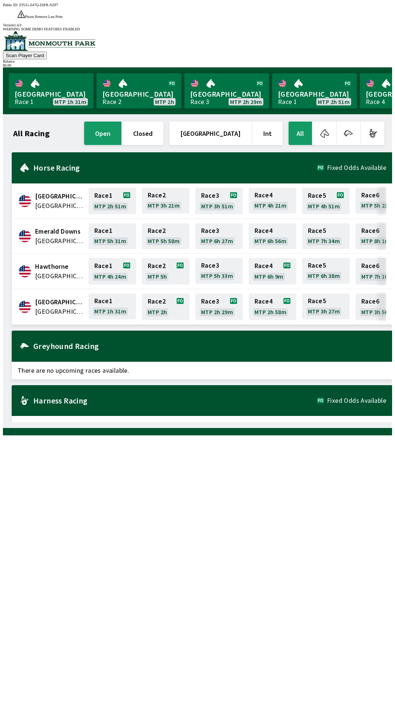
click at [3, 271] on div "All Racing open closed [GEOGRAPHIC_DATA] Int All [GEOGRAPHIC_DATA] [GEOGRAPHIC_…" at bounding box center [198, 271] width 390 height 314
click at [3, 247] on div "All Racing open closed [GEOGRAPHIC_DATA] Int All [GEOGRAPHIC_DATA] [GEOGRAPHIC_…" at bounding box center [198, 271] width 390 height 314
click at [204, 435] on div at bounding box center [198, 431] width 390 height 7
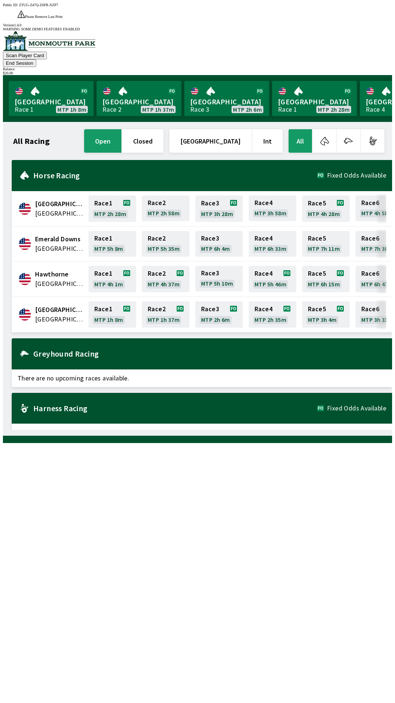
click at [361, 71] on div "$ 20.00" at bounding box center [198, 73] width 390 height 4
click at [109, 301] on link "Race 1 MTP 1h 8m" at bounding box center [113, 314] width 48 height 26
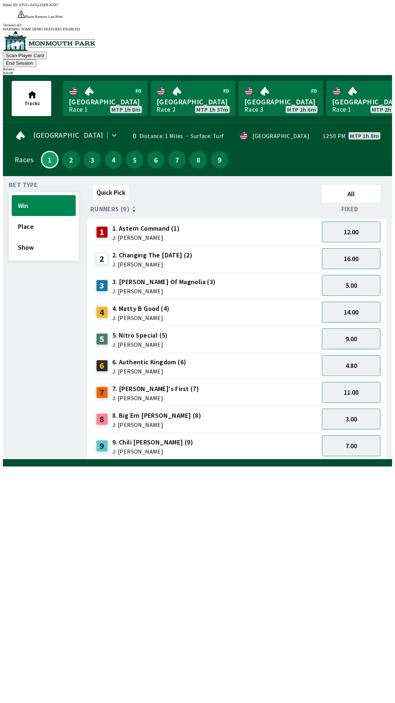
click at [120, 406] on div "8 8. Big Ern [PERSON_NAME] (8) J: [PERSON_NAME]" at bounding box center [204, 419] width 229 height 27
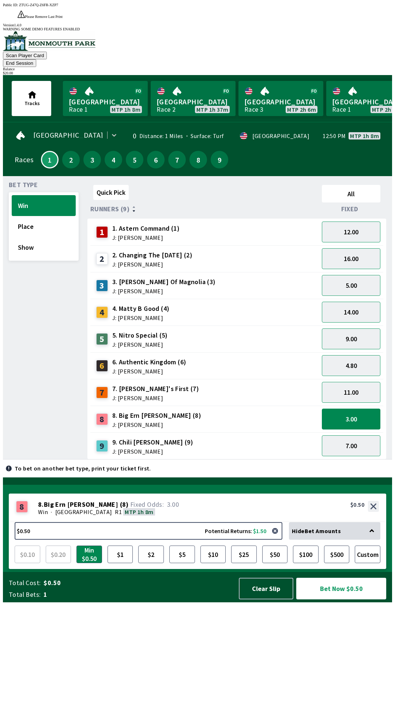
click at [116, 432] on div "9 9. Chili [PERSON_NAME] (9) J: [PERSON_NAME]" at bounding box center [204, 445] width 229 height 27
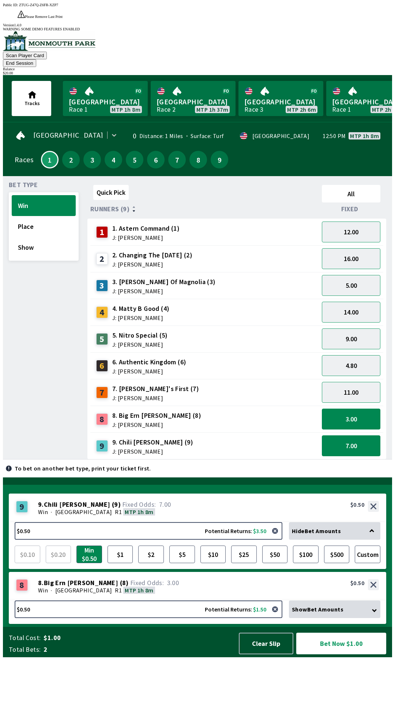
click at [36, 59] on button "End Session" at bounding box center [19, 63] width 33 height 8
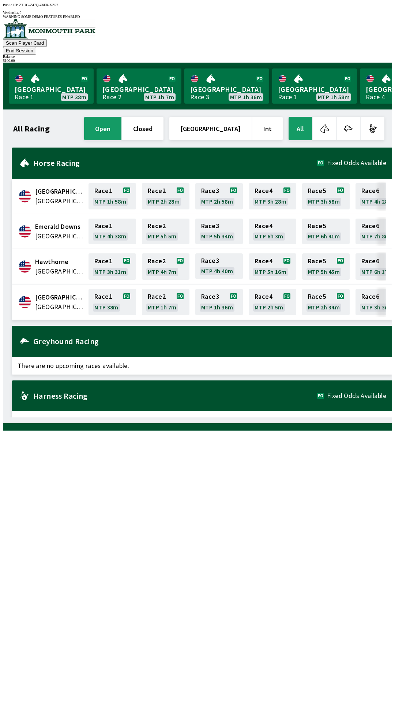
click at [363, 59] on div "$ 100.00" at bounding box center [198, 61] width 390 height 4
click at [36, 47] on button "End Session" at bounding box center [19, 51] width 33 height 8
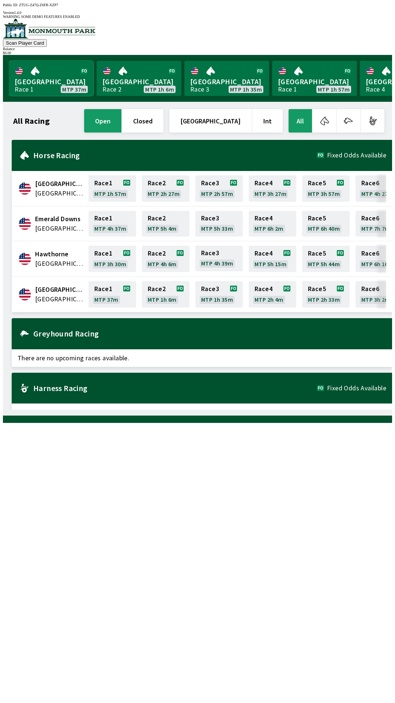
click at [26, 68] on link "[GEOGRAPHIC_DATA] Race 1 MTP 37m" at bounding box center [51, 78] width 85 height 35
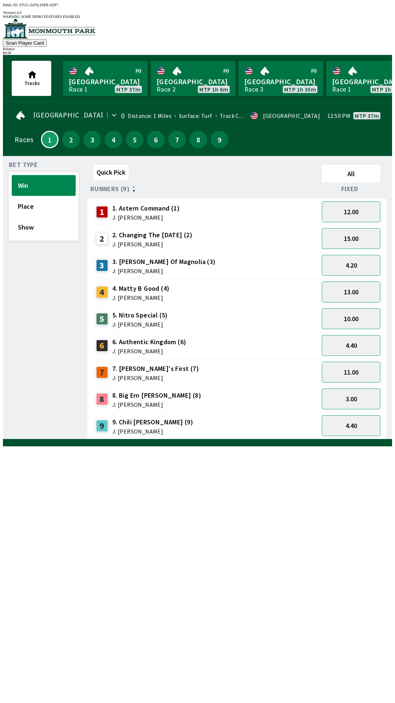
click at [34, 179] on button "Win" at bounding box center [44, 185] width 64 height 21
click at [354, 235] on button "15.00" at bounding box center [351, 238] width 59 height 21
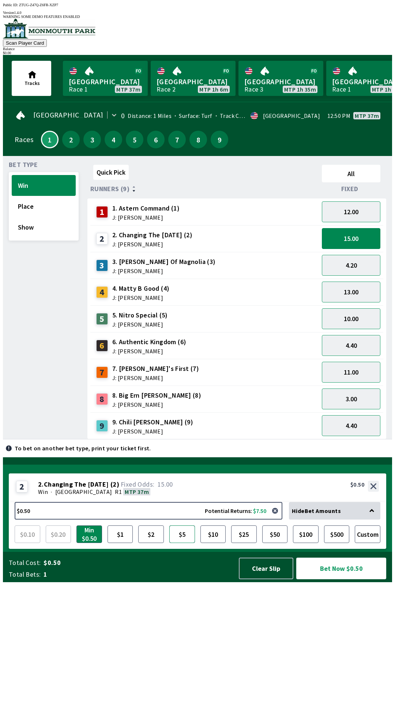
click at [186, 543] on button "$5" at bounding box center [183, 534] width 26 height 18
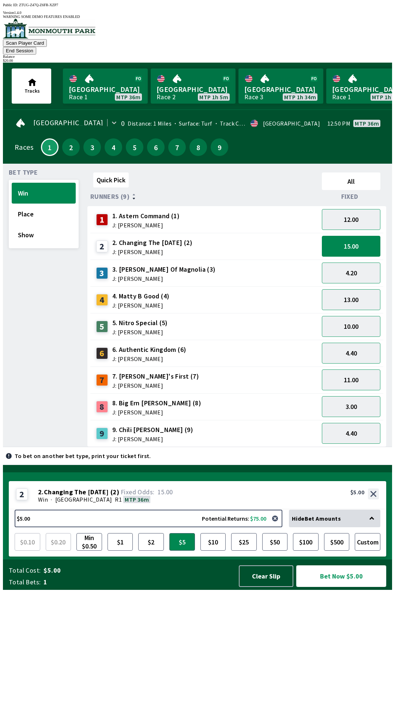
click at [347, 587] on button "Bet Now $5.00" at bounding box center [342, 576] width 90 height 22
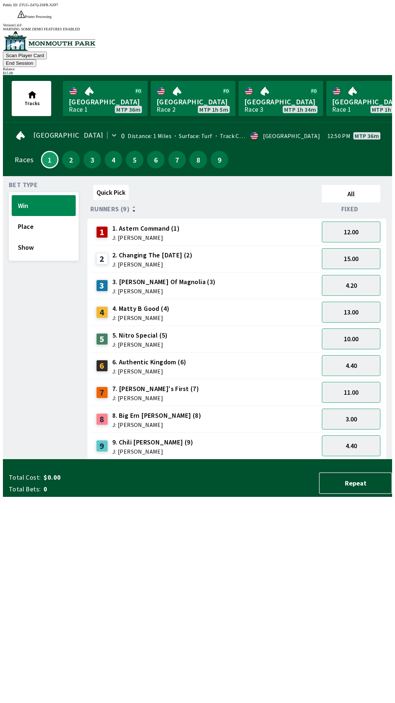
click at [177, 459] on div "Quick Pick All Runners (9) Fixed 1 1. Astern Command (1) J: [PERSON_NAME] 12.00…" at bounding box center [240, 321] width 305 height 278
click at [347, 328] on button "10.00" at bounding box center [351, 338] width 59 height 21
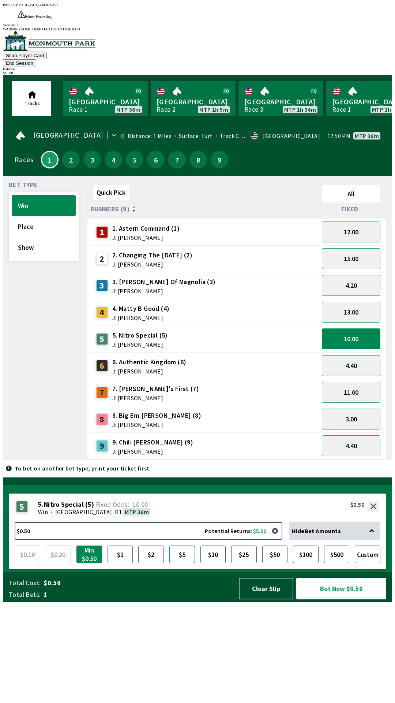
click at [183, 563] on button "$5" at bounding box center [183, 555] width 26 height 18
click at [334, 599] on button "Bet Now $5.00" at bounding box center [342, 589] width 90 height 22
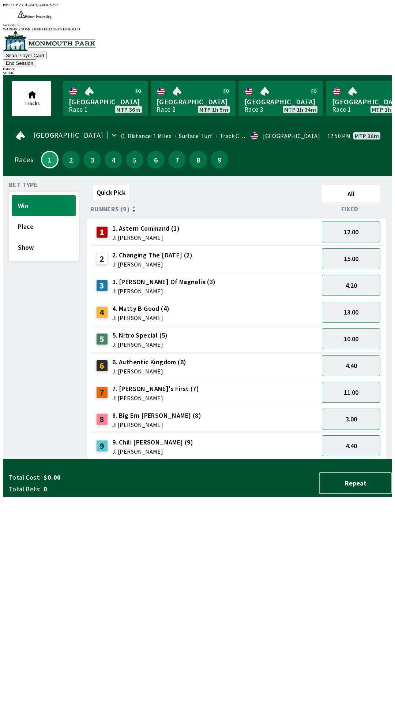
click at [253, 459] on div "Quick Pick All Runners (9) Fixed 1 1. Astern Command (1) J: [PERSON_NAME] 12.00…" at bounding box center [240, 321] width 305 height 278
click at [360, 302] on button "13.00" at bounding box center [351, 312] width 59 height 21
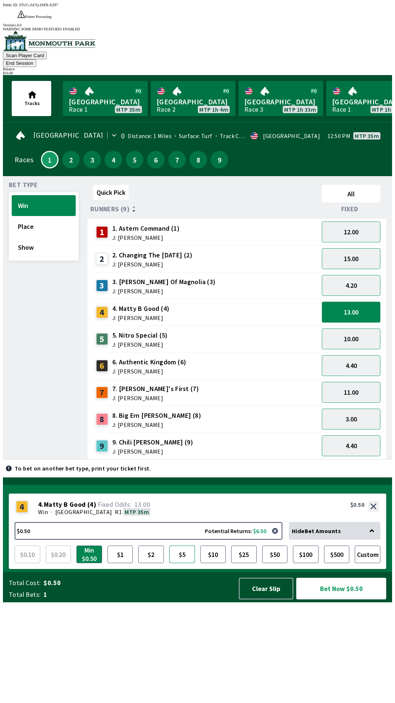
click at [185, 563] on button "$5" at bounding box center [183, 555] width 26 height 18
click at [345, 599] on button "Bet Now $5.00" at bounding box center [342, 589] width 90 height 22
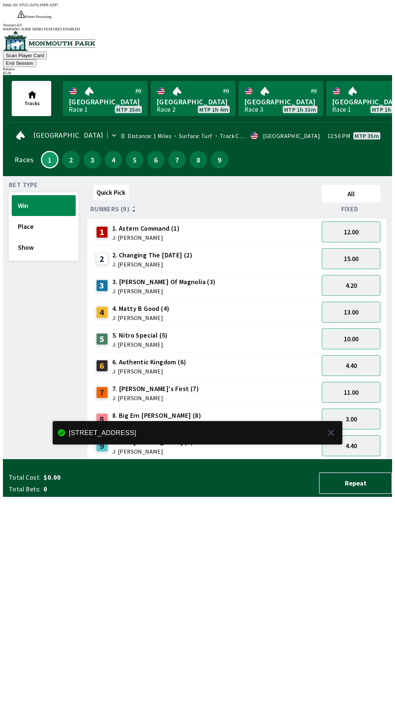
click at [231, 459] on div "Quick Pick All Runners (9) Fixed 1 1. Astern Command (1) J: [PERSON_NAME] 12.00…" at bounding box center [240, 321] width 305 height 278
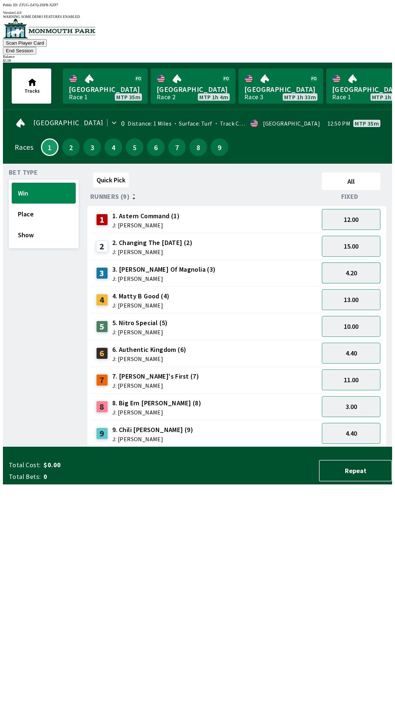
click at [354, 263] on button "4.20" at bounding box center [351, 273] width 59 height 21
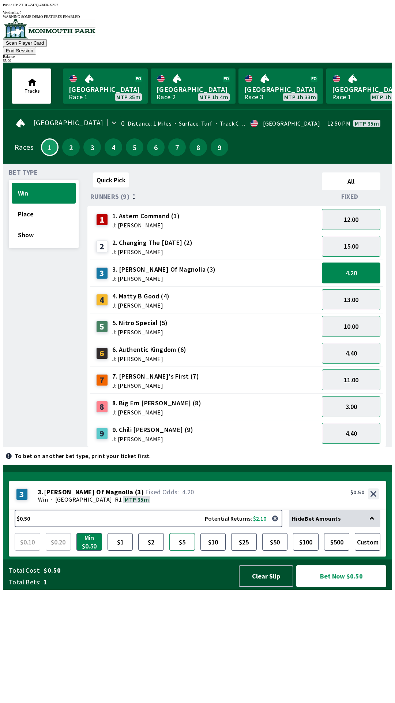
click at [184, 551] on button "$5" at bounding box center [183, 542] width 26 height 18
click at [349, 587] on button "Bet Now $5.00" at bounding box center [342, 576] width 90 height 22
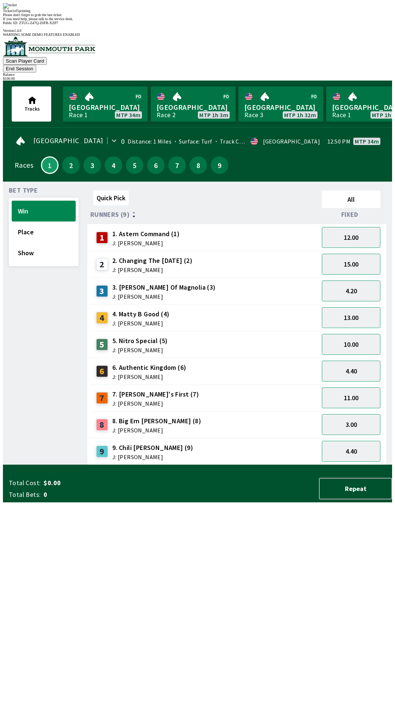
click at [213, 17] on div "Please don't forget to grab the last ticket" at bounding box center [198, 15] width 390 height 4
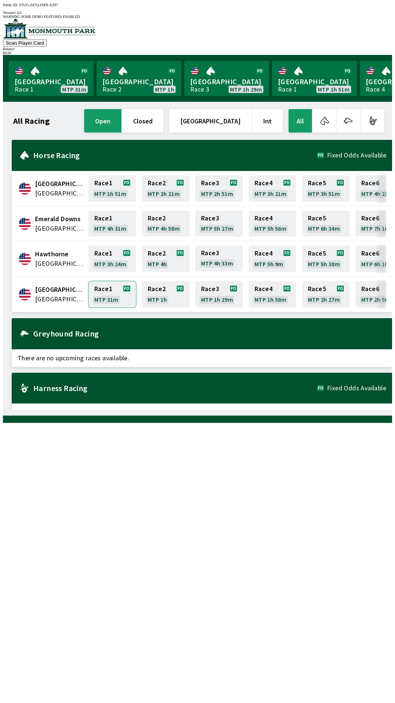
click at [112, 287] on link "Race 1 MTP 31m" at bounding box center [113, 294] width 48 height 26
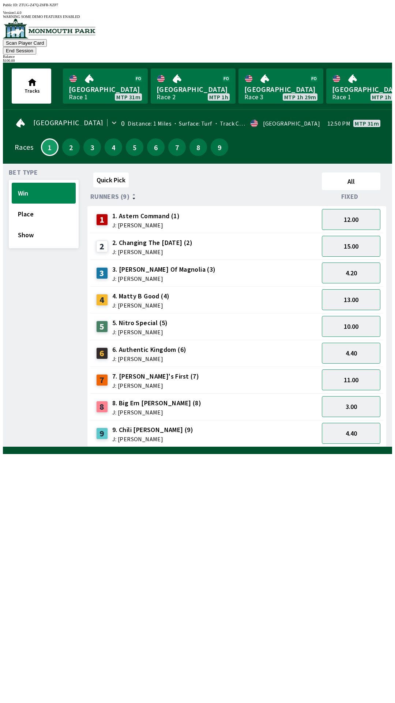
click at [16, 170] on span "Bet Type" at bounding box center [23, 173] width 29 height 6
click at [36, 47] on button "End Session" at bounding box center [19, 51] width 33 height 8
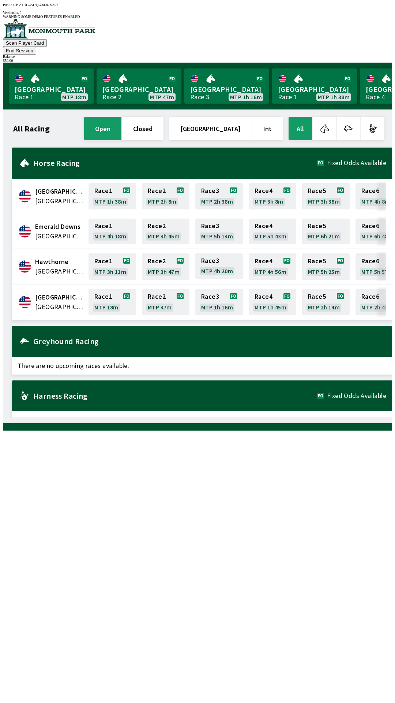
click at [36, 47] on button "End Session" at bounding box center [19, 51] width 33 height 8
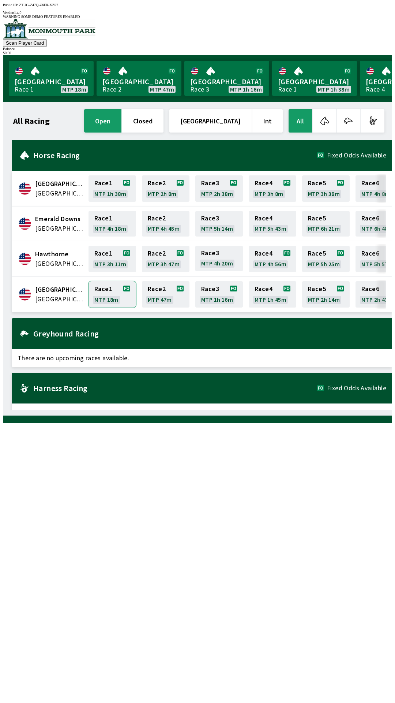
click at [105, 288] on link "Race 1 MTP 18m" at bounding box center [113, 294] width 48 height 26
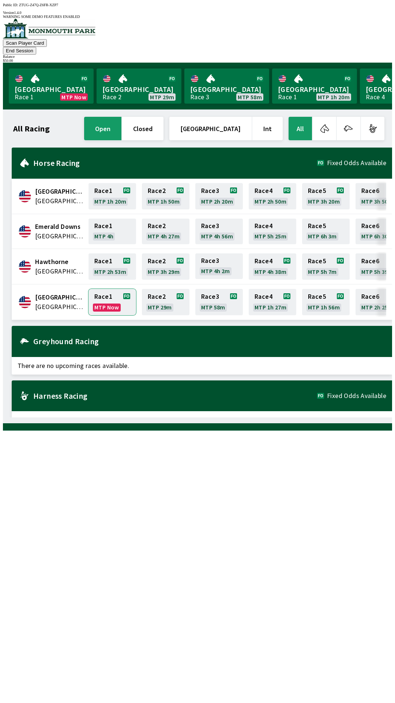
click at [108, 289] on link "Race 1 MTP Now" at bounding box center [113, 302] width 48 height 26
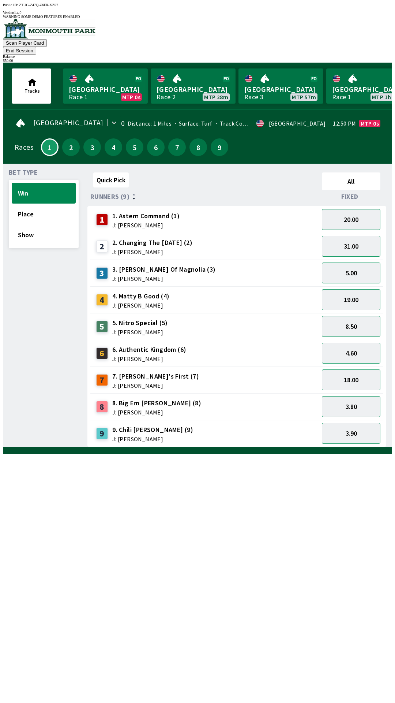
click at [26, 170] on span "Bet Type" at bounding box center [23, 173] width 29 height 6
click at [26, 183] on button "Win" at bounding box center [44, 193] width 64 height 21
click at [36, 47] on button "End Session" at bounding box center [19, 51] width 33 height 8
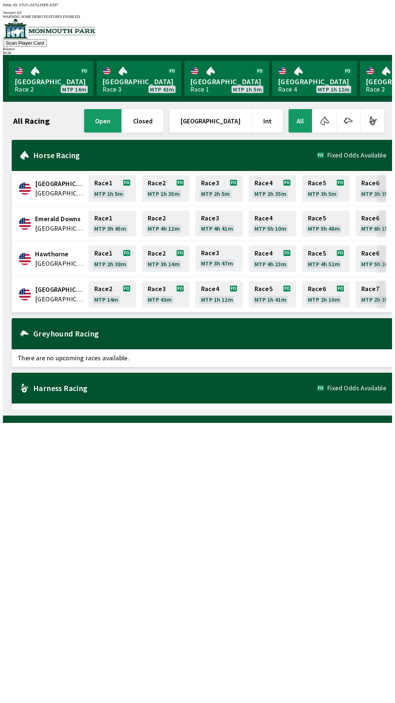
click at [248, 410] on div "All Racing open closed [GEOGRAPHIC_DATA] Int All [GEOGRAPHIC_DATA] [GEOGRAPHIC_…" at bounding box center [201, 259] width 384 height 302
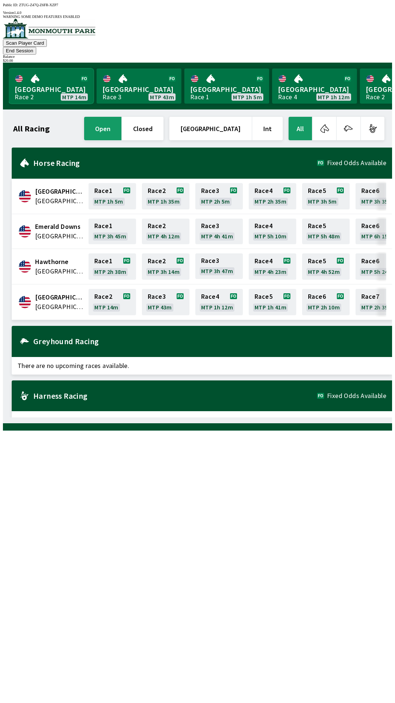
click at [50, 68] on link "[GEOGRAPHIC_DATA] Race 2 MTP 14m" at bounding box center [51, 85] width 85 height 35
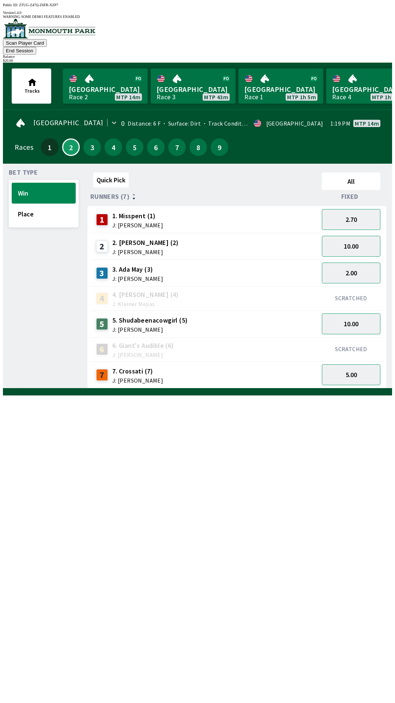
click at [229, 315] on div "5 5. Shudabeenacowgirl (5) J: [PERSON_NAME]" at bounding box center [204, 324] width 223 height 18
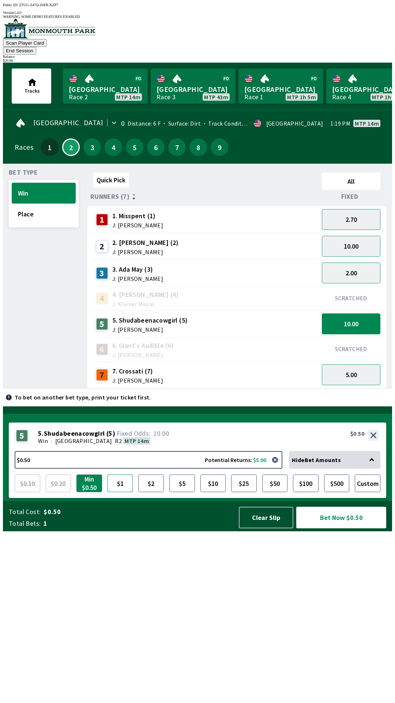
click at [119, 492] on button "$1" at bounding box center [121, 483] width 26 height 18
click at [154, 492] on button "$2" at bounding box center [151, 483] width 26 height 18
click at [343, 528] on button "Bet Now $2.00" at bounding box center [342, 518] width 90 height 22
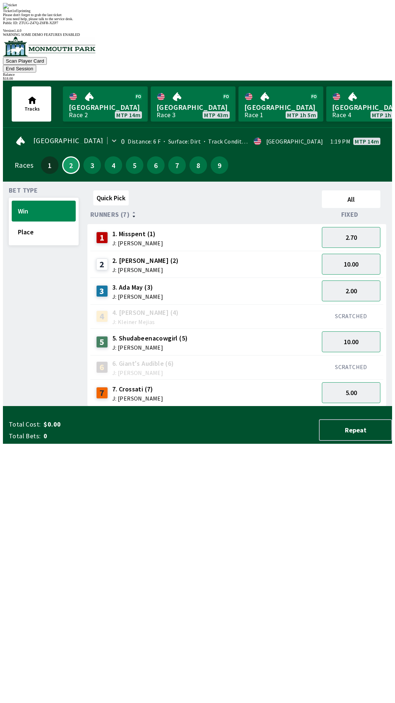
click at [278, 406] on div "Quick Pick All Runners (7) Fixed 1 1. Misspent (1) J: [PERSON_NAME] 2.70 2 2. […" at bounding box center [240, 296] width 305 height 219
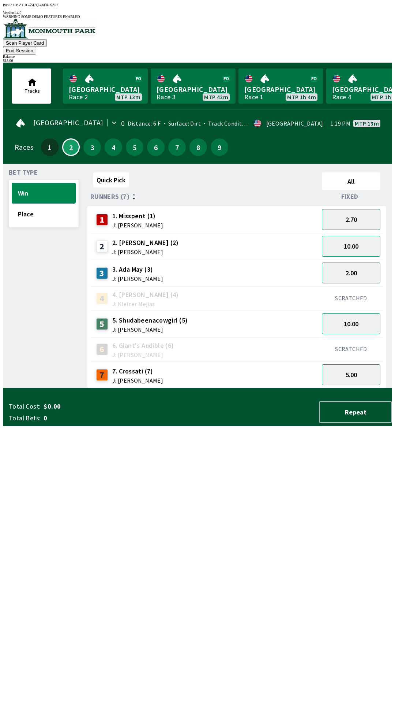
click at [202, 237] on div "2 2. [PERSON_NAME] (2) J: [PERSON_NAME]" at bounding box center [204, 246] width 223 height 18
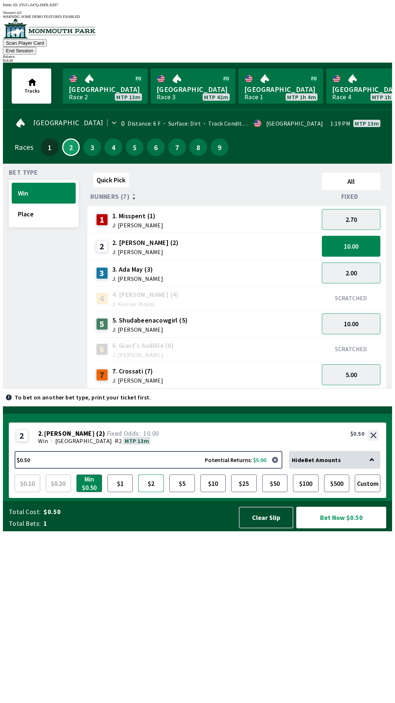
click at [151, 492] on button "$2" at bounding box center [151, 483] width 26 height 18
click at [337, 528] on button "Bet Now $2.00" at bounding box center [342, 518] width 90 height 22
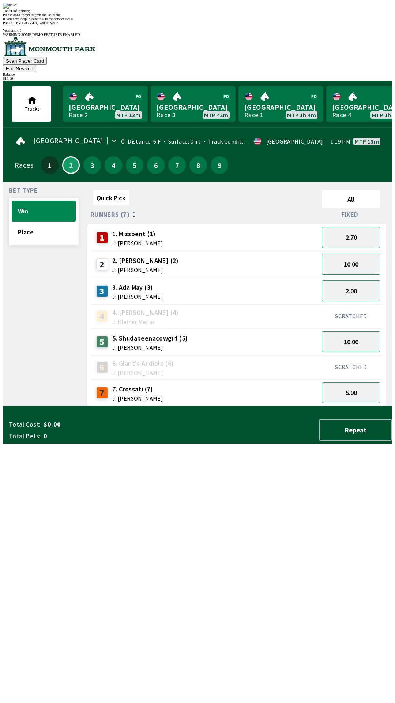
click at [208, 406] on div "Quick Pick All Runners (7) Fixed 1 1. Misspent (1) J: [PERSON_NAME] 2.70 2 2. […" at bounding box center [240, 296] width 305 height 219
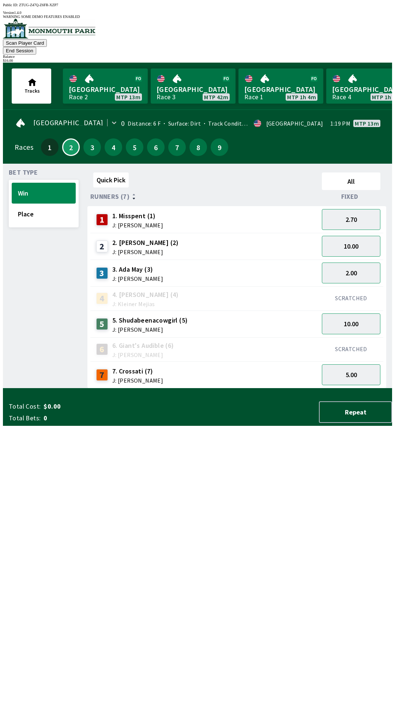
click at [201, 211] on div "1 1. Misspent (1) J: [PERSON_NAME]" at bounding box center [204, 220] width 223 height 18
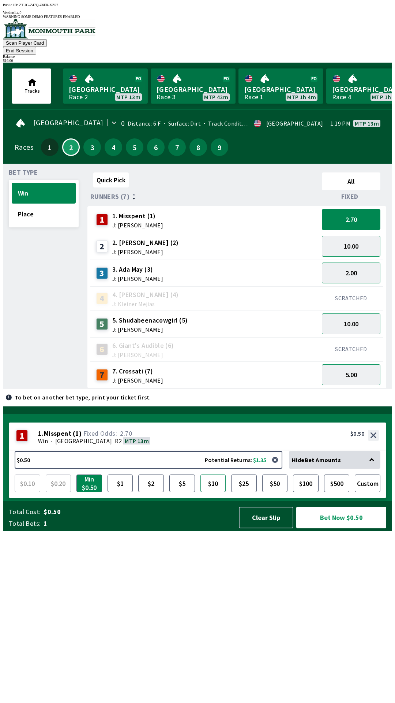
click at [218, 492] on button "$10" at bounding box center [214, 483] width 26 height 18
click at [339, 528] on button "Bet Now $10.00" at bounding box center [342, 518] width 90 height 22
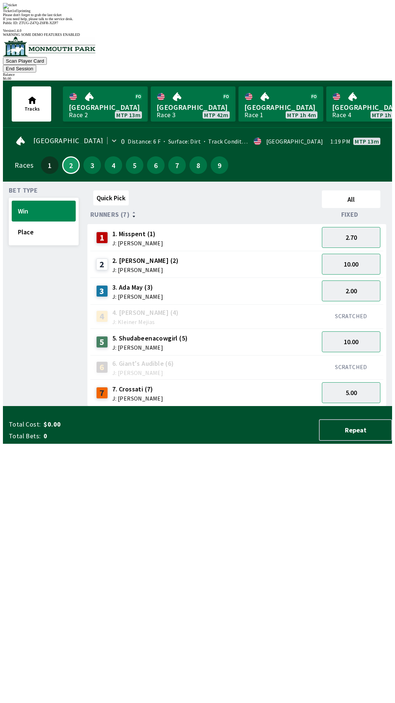
click at [308, 406] on div "Quick Pick All Runners (7) Fixed 1 1. Misspent (1) J: [PERSON_NAME] 2.70 2 2. […" at bounding box center [240, 296] width 305 height 219
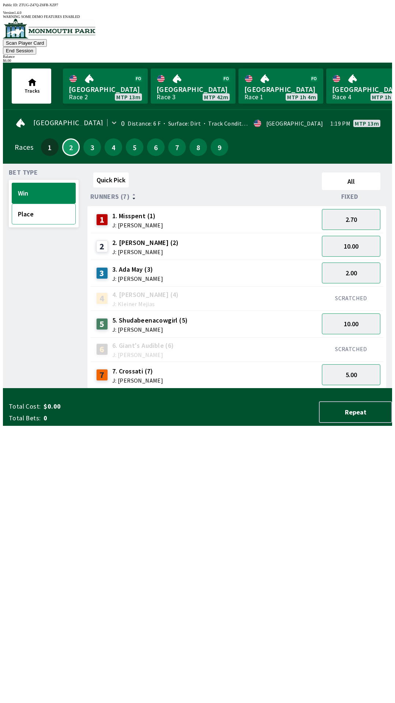
click at [48, 208] on button "Place" at bounding box center [44, 214] width 64 height 21
click at [171, 264] on div "3 3. [PERSON_NAME] (3) J: [PERSON_NAME]" at bounding box center [204, 273] width 223 height 18
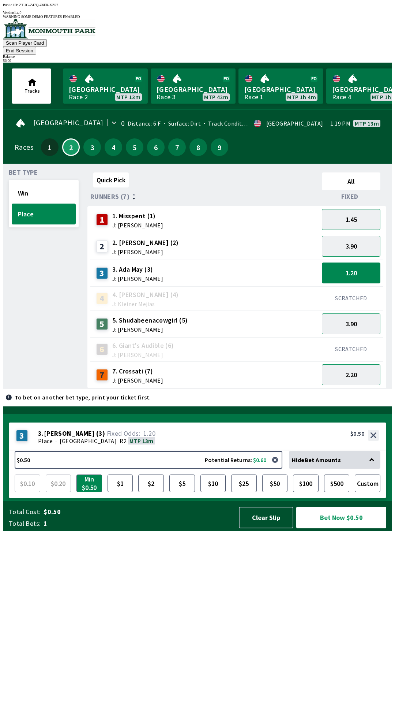
click at [182, 237] on div "2 2. [PERSON_NAME] (2) J: [PERSON_NAME]" at bounding box center [204, 246] width 223 height 18
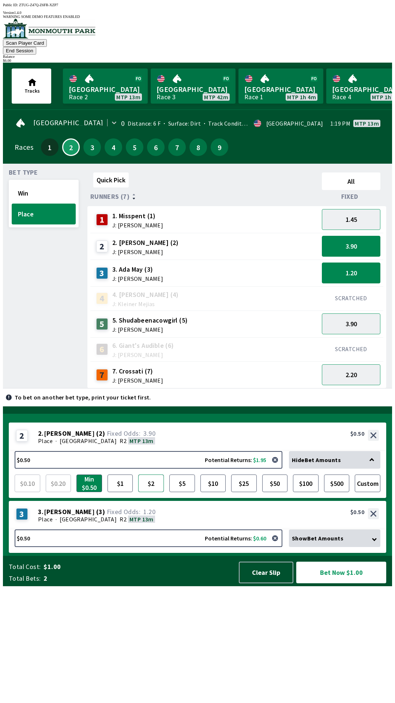
click at [156, 492] on button "$2" at bounding box center [151, 483] width 26 height 18
click at [182, 492] on button "$5" at bounding box center [183, 483] width 26 height 18
click at [339, 583] on button "Bet Now $5.50" at bounding box center [342, 573] width 90 height 22
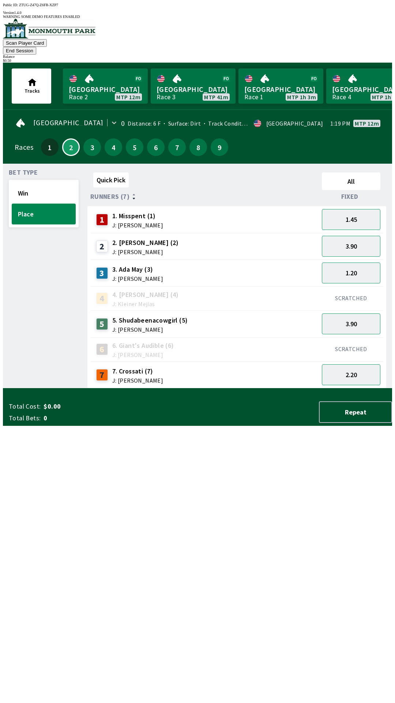
click at [235, 211] on div "1 1. Misspent (1) J: [PERSON_NAME]" at bounding box center [204, 220] width 223 height 18
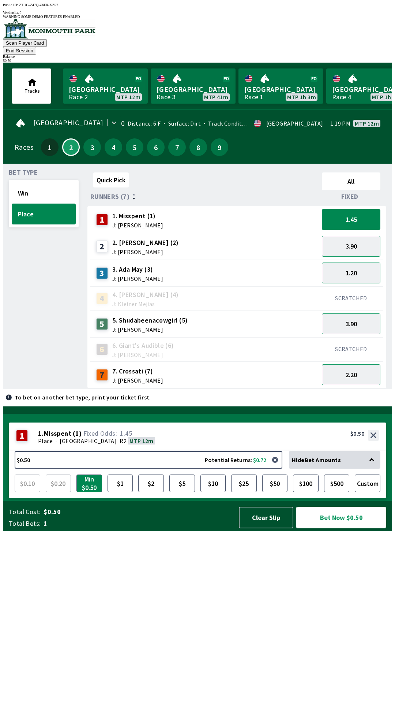
click at [339, 528] on button "Bet Now $0.50" at bounding box center [342, 518] width 90 height 22
